Goal: Transaction & Acquisition: Purchase product/service

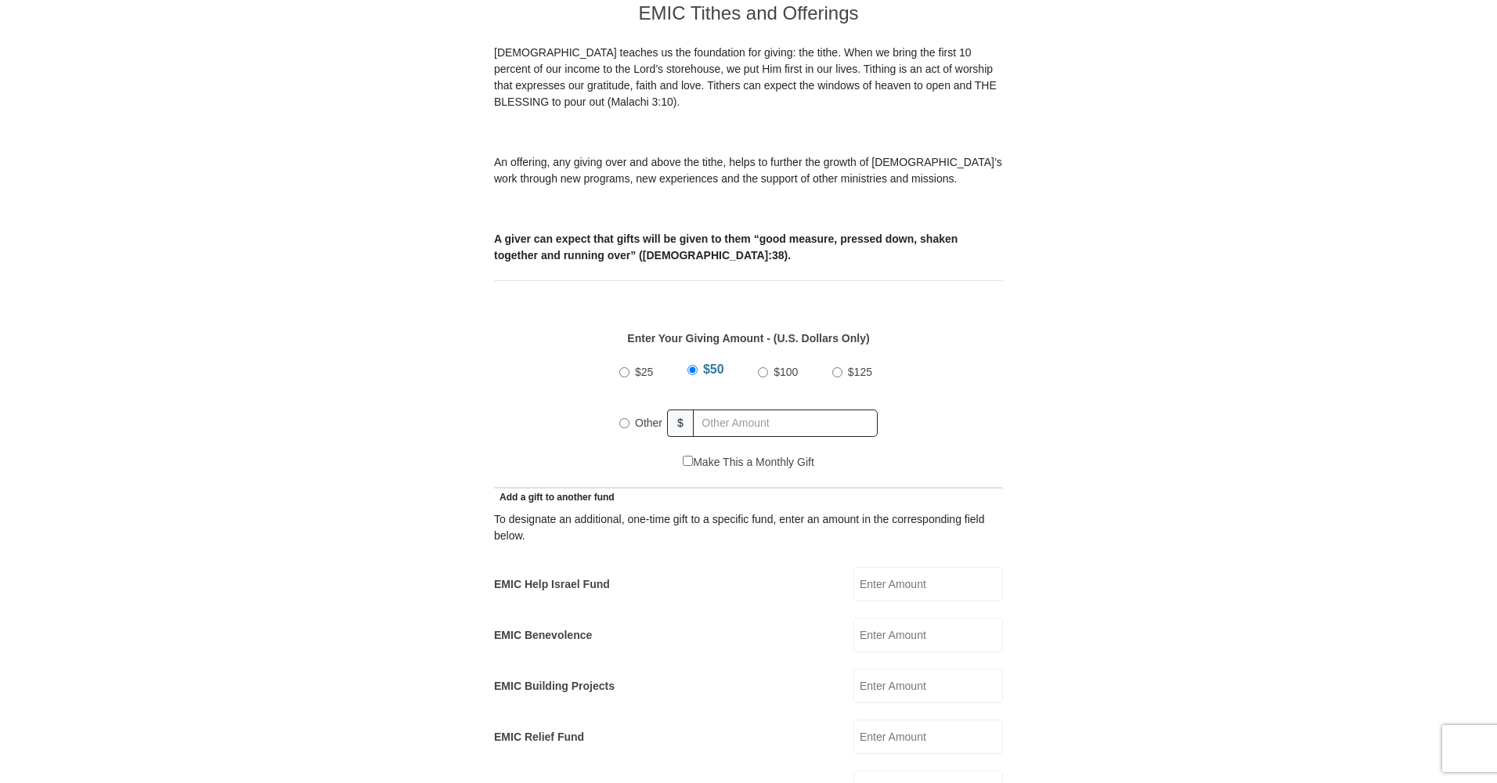
click at [763, 367] on input "$100" at bounding box center [763, 372] width 10 height 10
radio input "true"
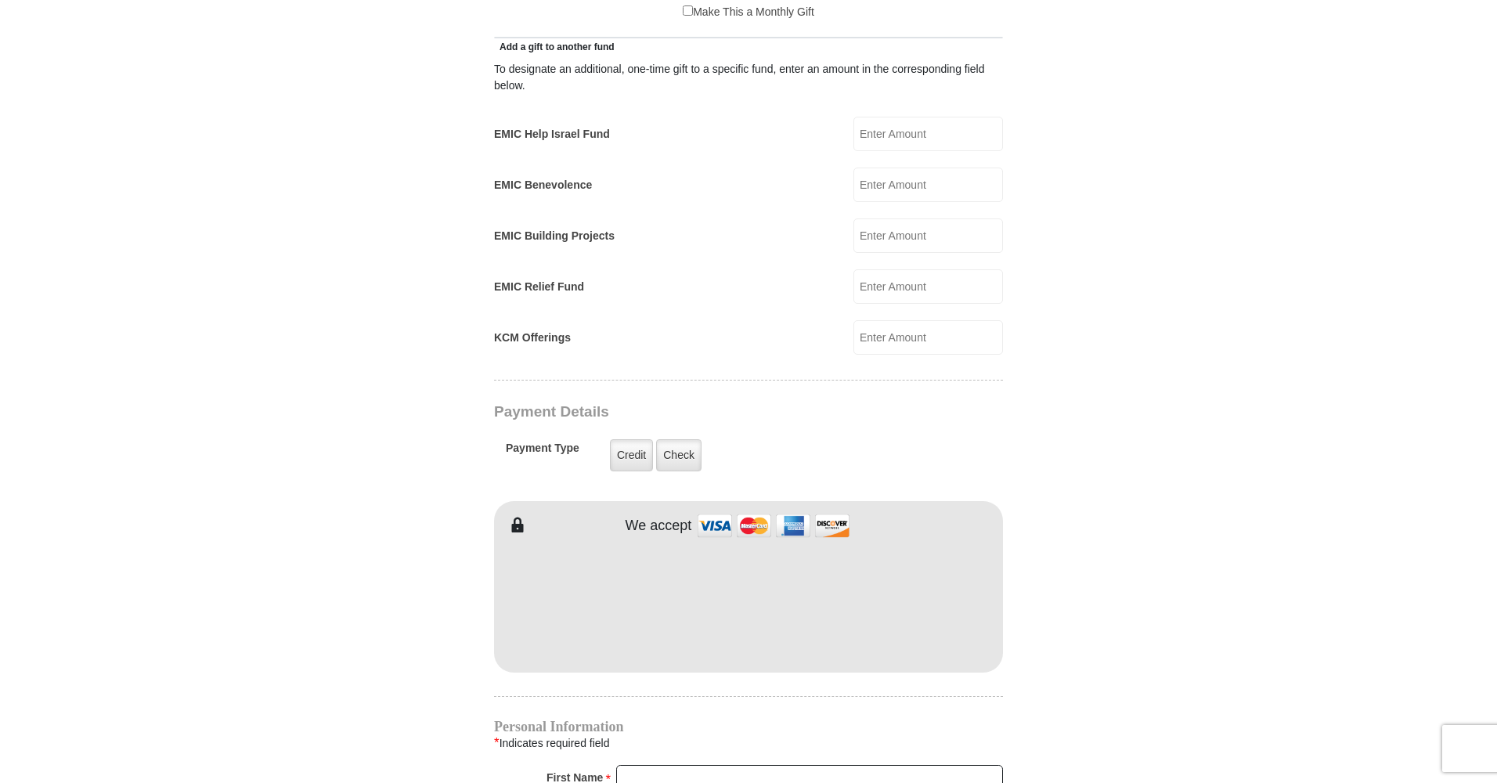
scroll to position [942, 0]
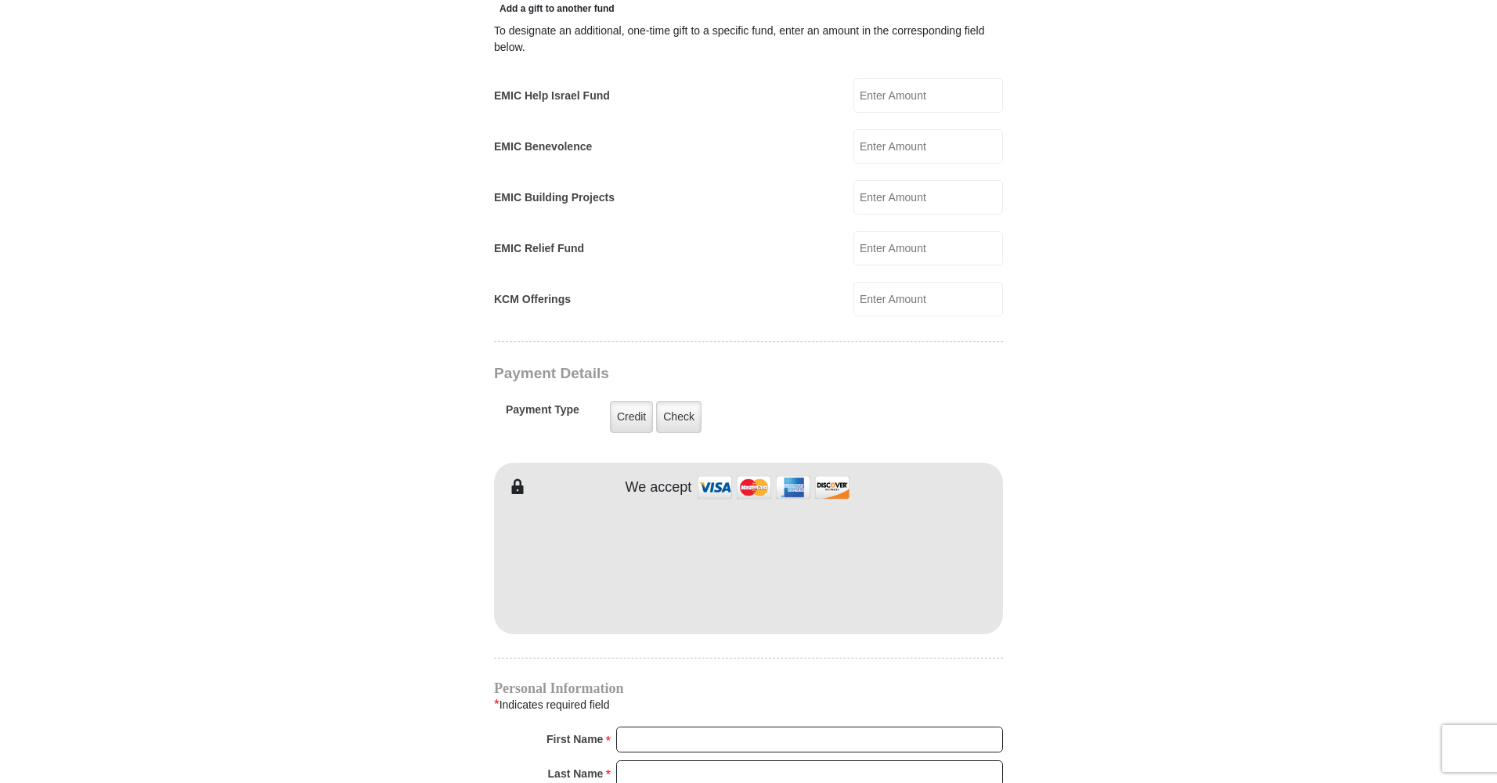
click at [1165, 537] on form "[GEOGRAPHIC_DATA][DEMOGRAPHIC_DATA] Online Giving Because of gifts like yours, …" at bounding box center [748, 266] width 892 height 2290
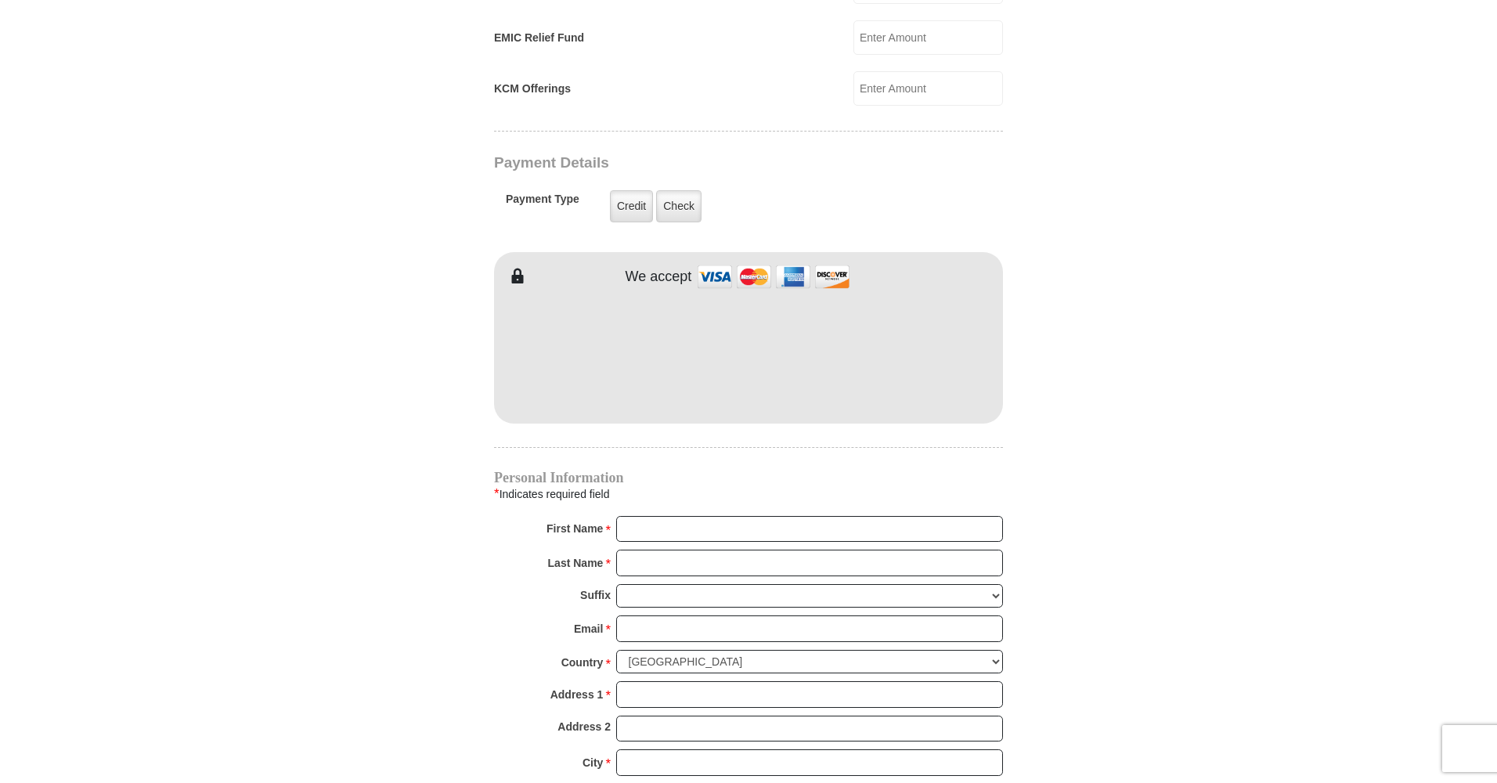
scroll to position [1218, 0]
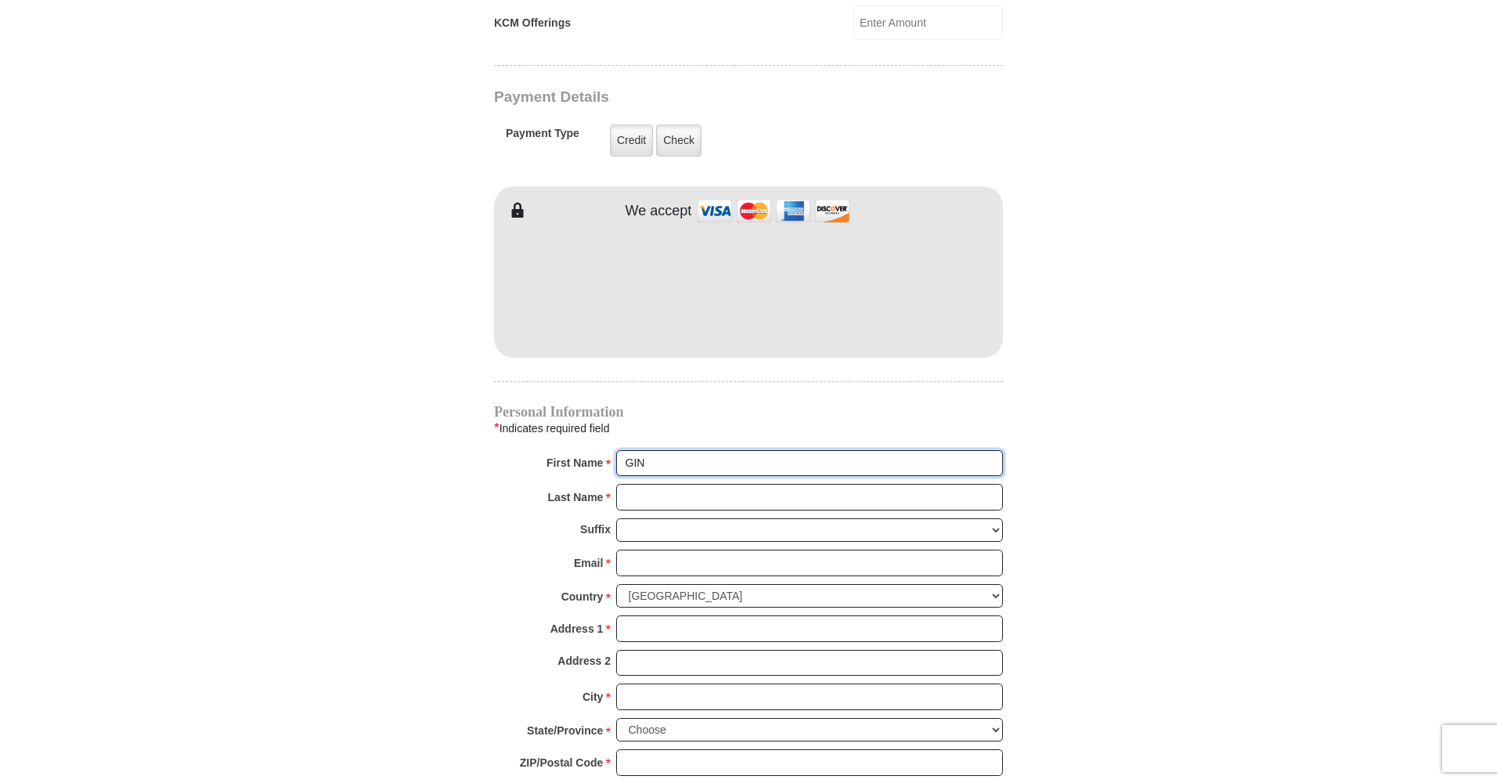
type input "[PERSON_NAME]"
type input "Galvano"
type input "[EMAIL_ADDRESS][DOMAIN_NAME]"
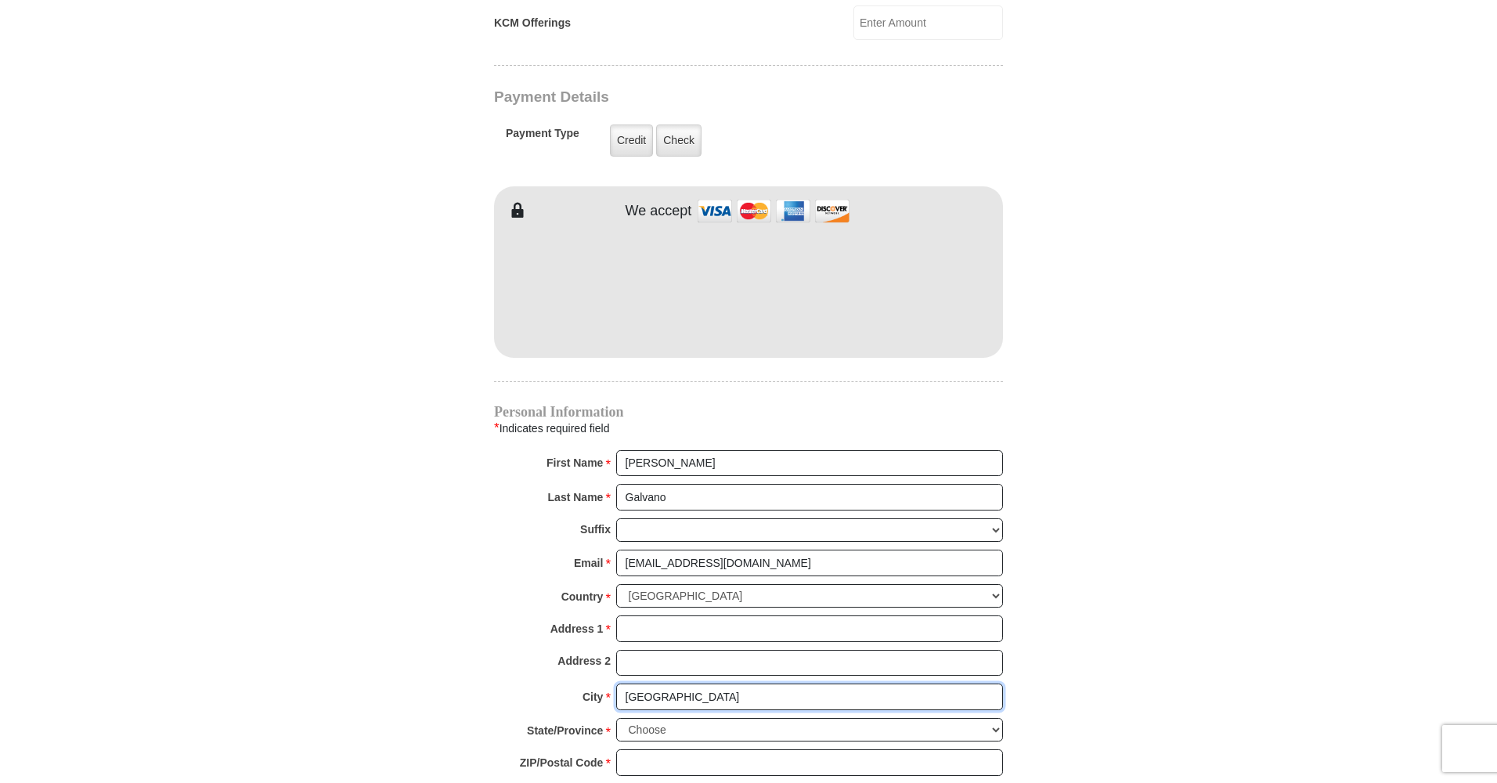
type input "[GEOGRAPHIC_DATA]"
select select "NY"
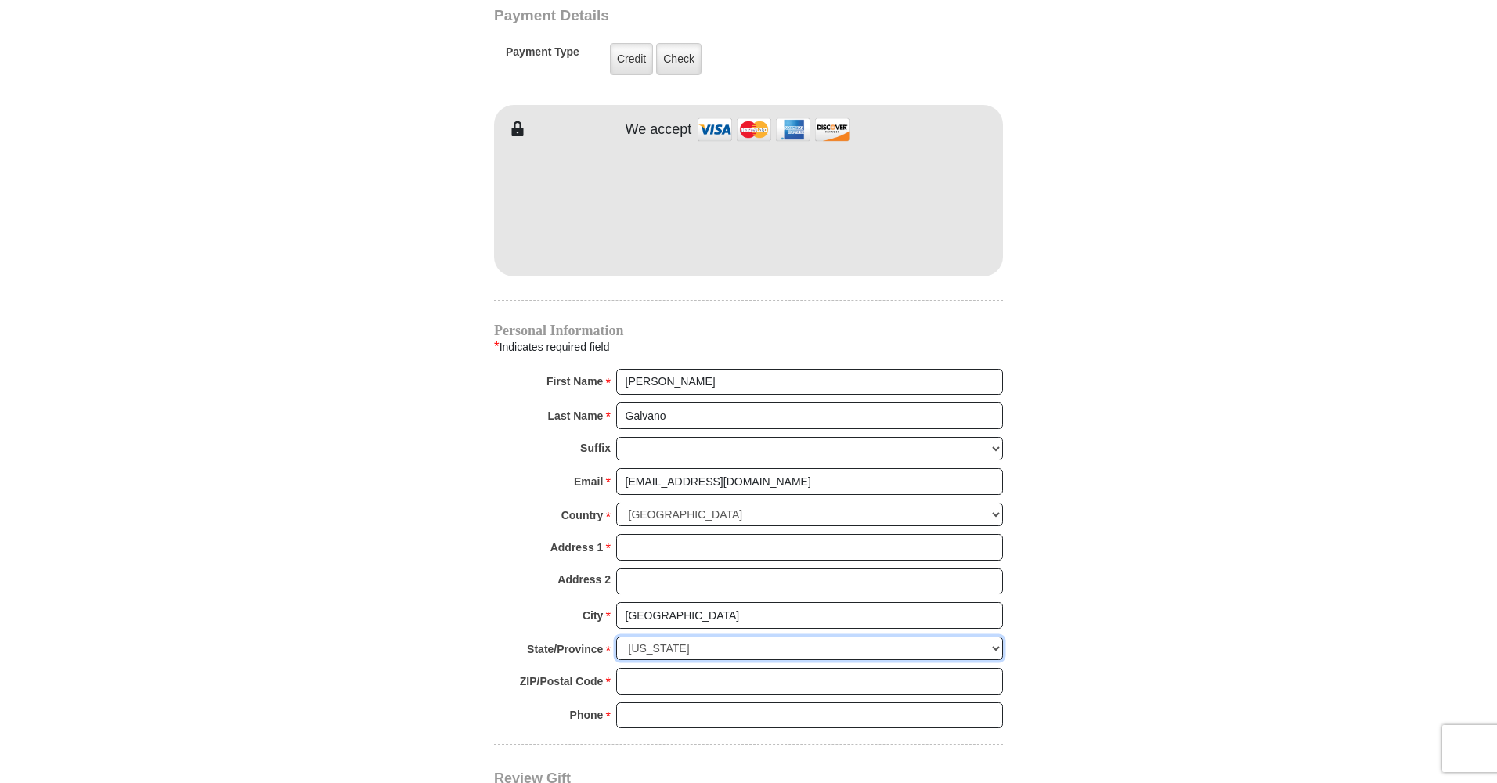
scroll to position [1332, 0]
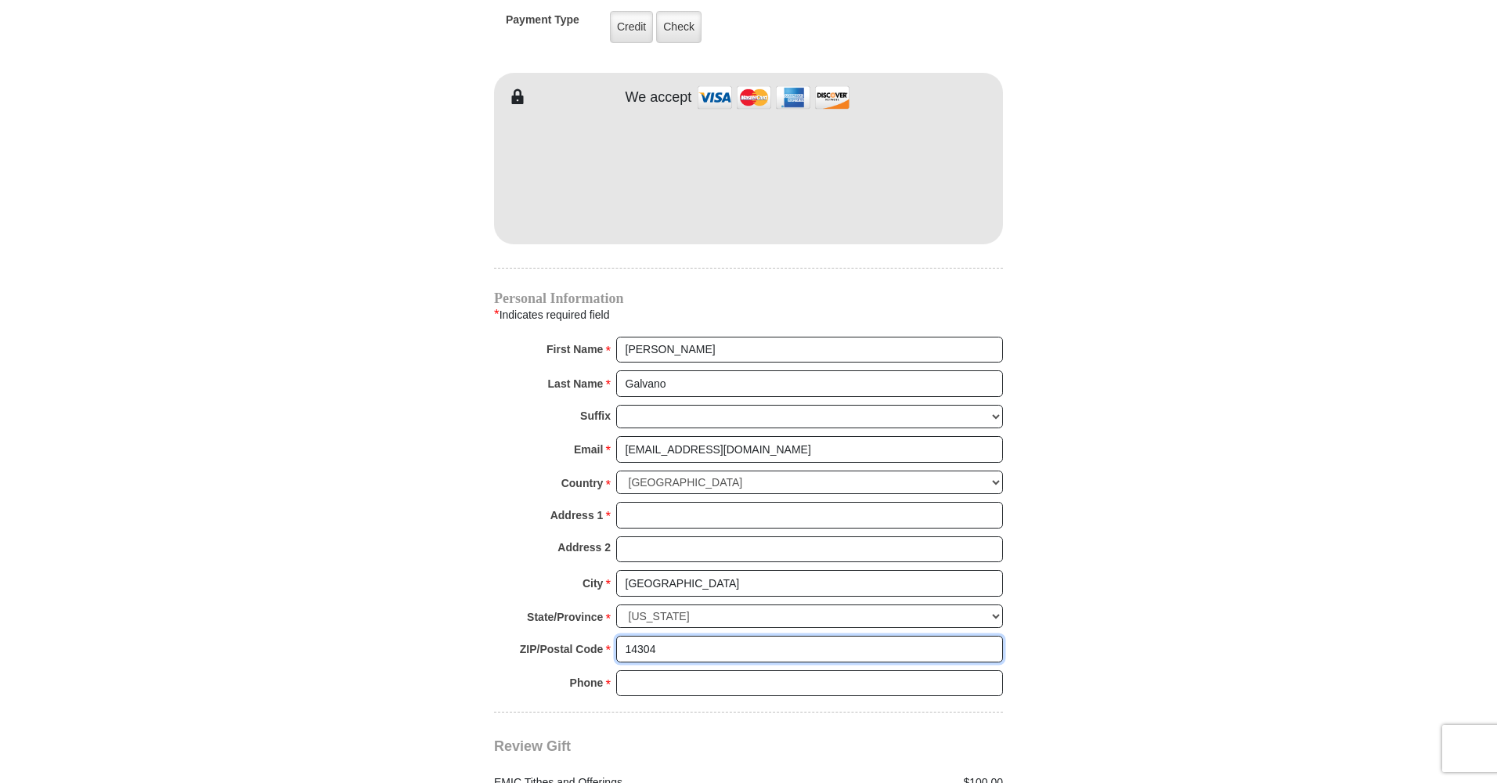
type input "14304"
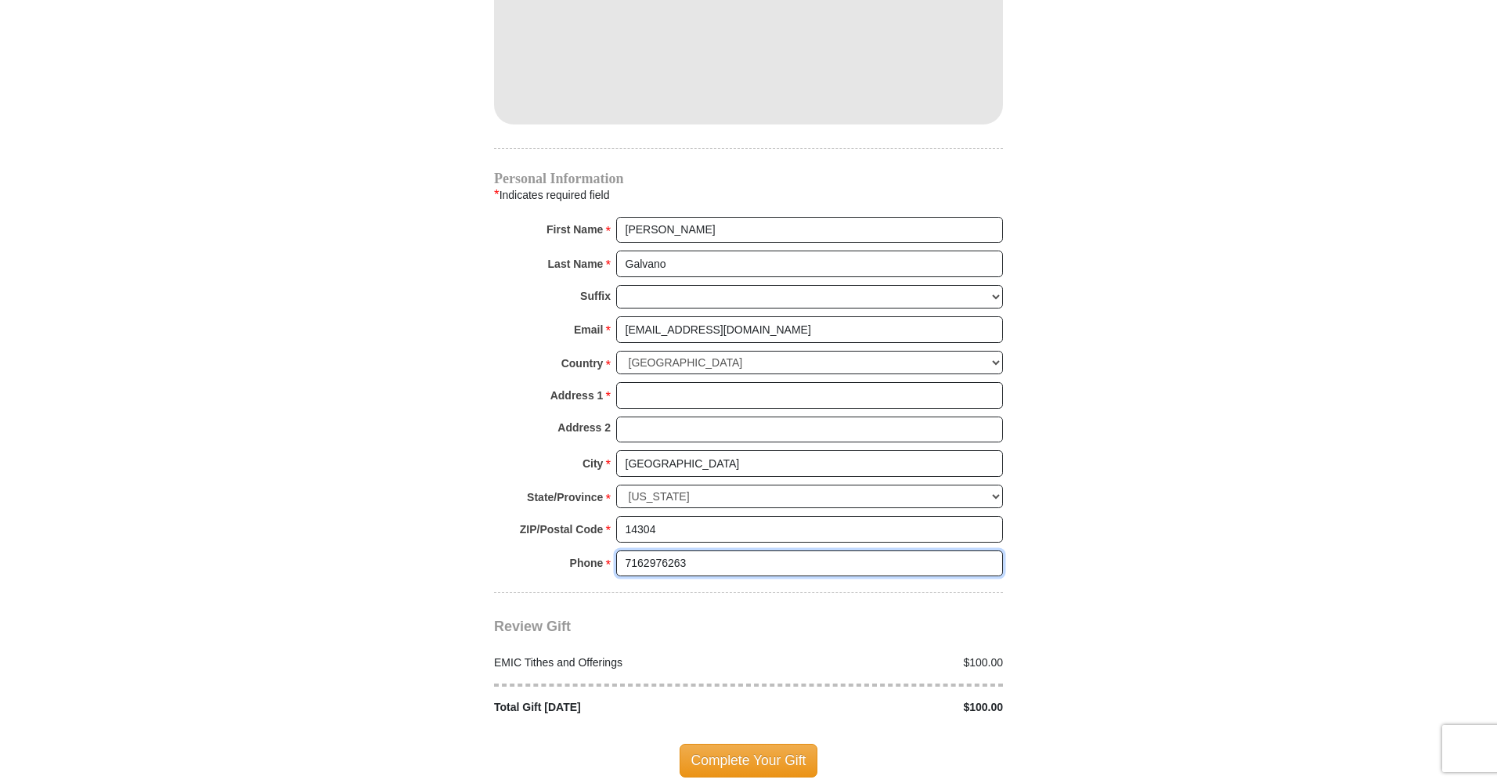
scroll to position [1477, 0]
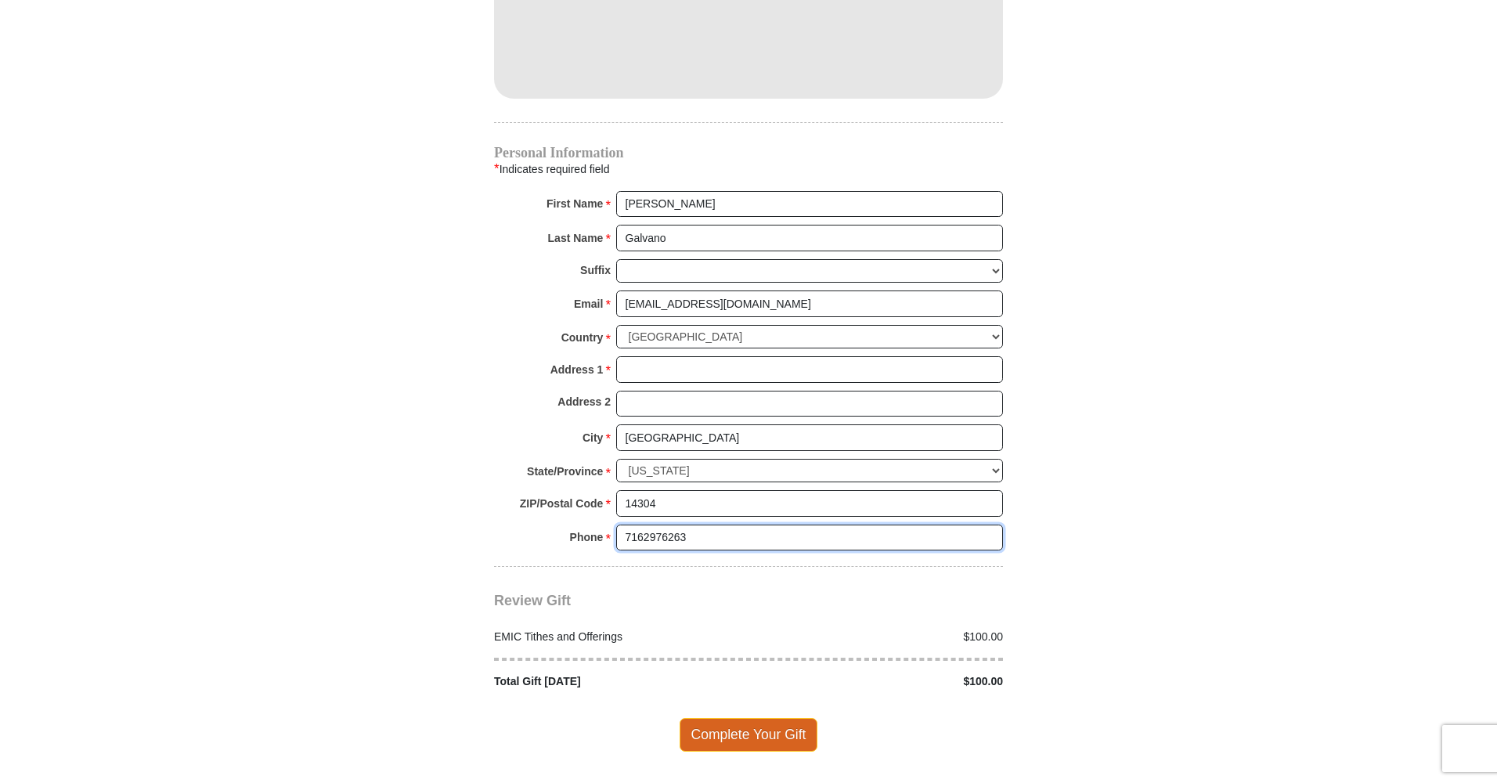
type input "7162976263"
click at [777, 718] on span "Complete Your Gift" at bounding box center [748, 734] width 139 height 33
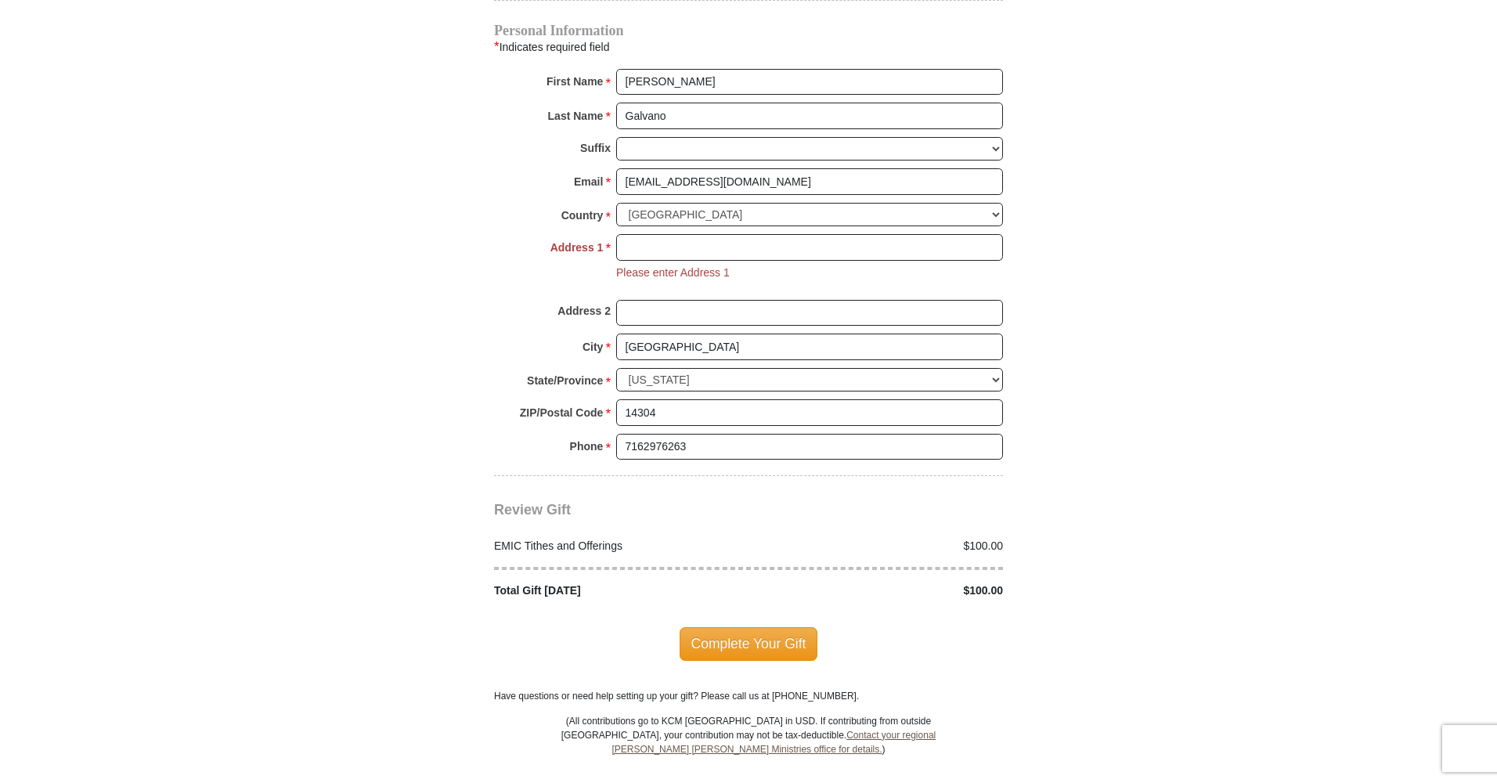
scroll to position [1550, 0]
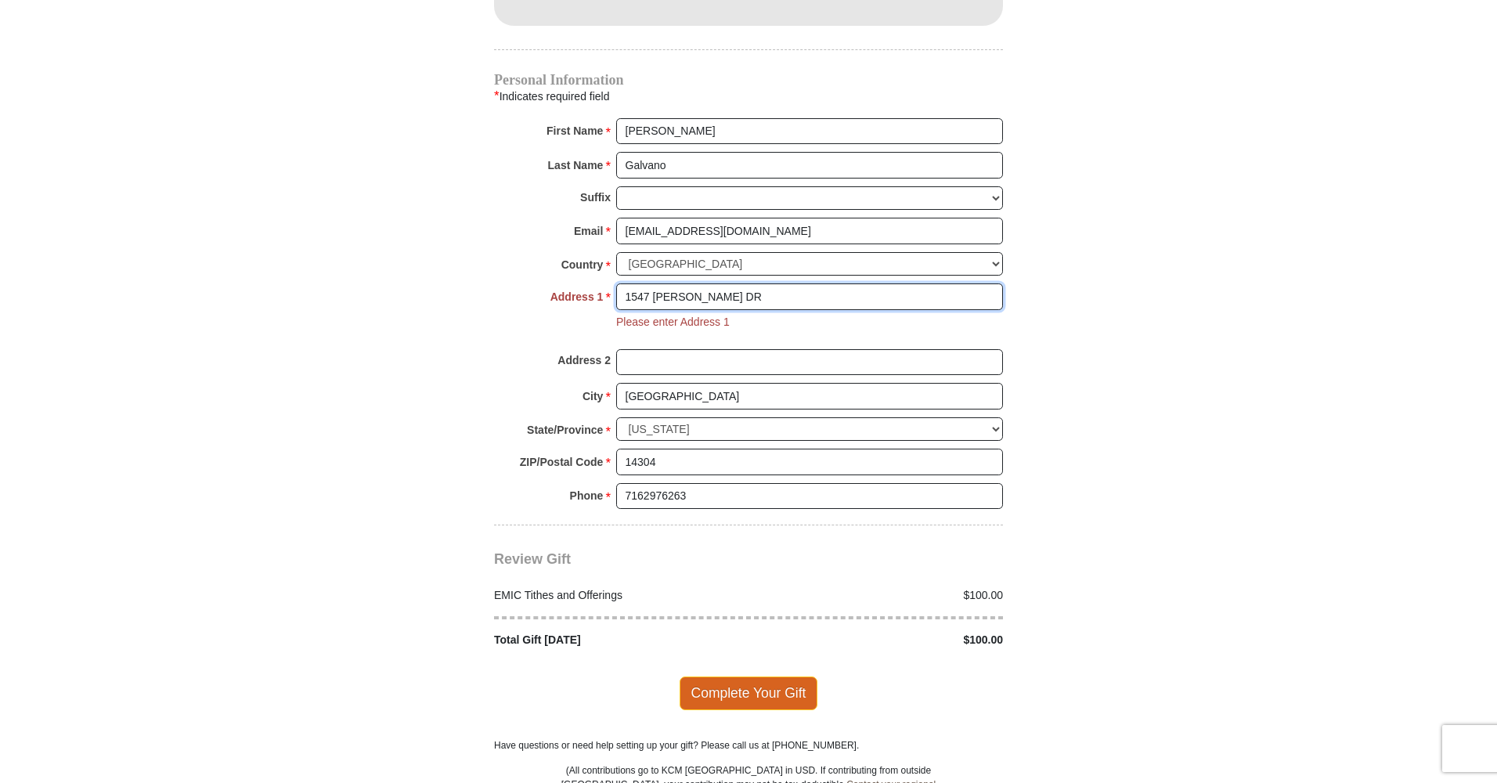
type input "1547 [PERSON_NAME] DR"
click at [753, 676] on span "Complete Your Gift" at bounding box center [748, 692] width 139 height 33
